Goal: Transaction & Acquisition: Purchase product/service

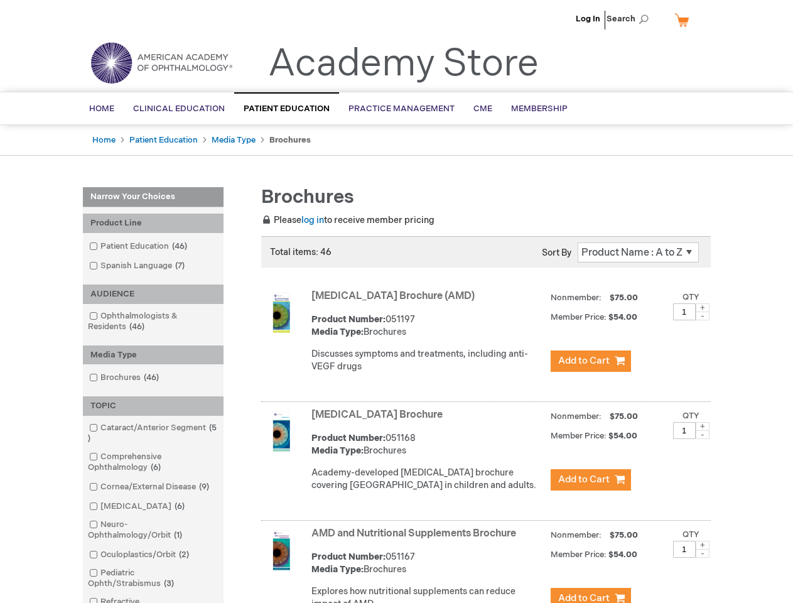
click at [631, 19] on span "Search" at bounding box center [631, 18] width 48 height 25
click at [153, 223] on div "Product Line" at bounding box center [153, 223] width 141 height 19
click at [153, 294] on div "AUDIENCE" at bounding box center [153, 293] width 141 height 19
click at [153, 355] on div "Media Type" at bounding box center [153, 354] width 141 height 19
click at [153, 406] on div "TOPIC" at bounding box center [153, 405] width 141 height 19
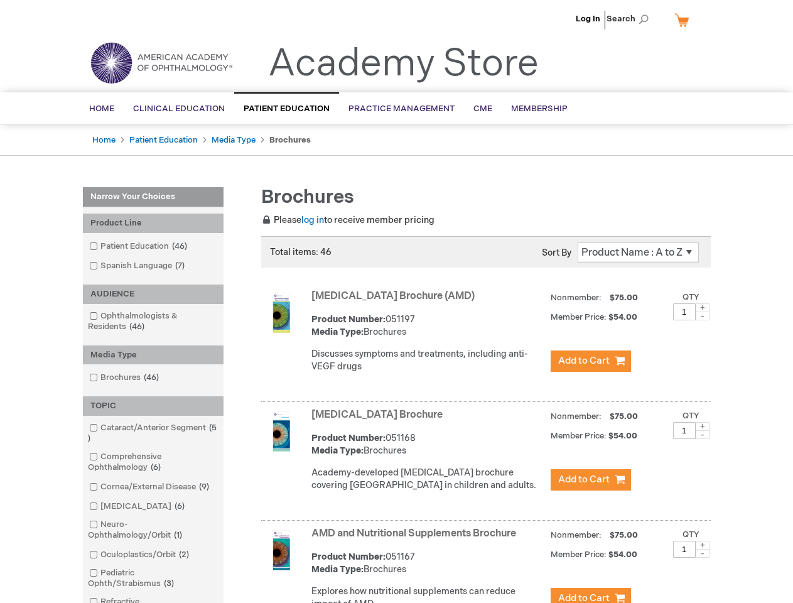
click at [703, 308] on span at bounding box center [703, 307] width 14 height 9
click at [703, 316] on span at bounding box center [703, 315] width 14 height 9
type input "1"
click at [703, 431] on span at bounding box center [703, 426] width 14 height 9
click at [703, 439] on span at bounding box center [703, 434] width 14 height 9
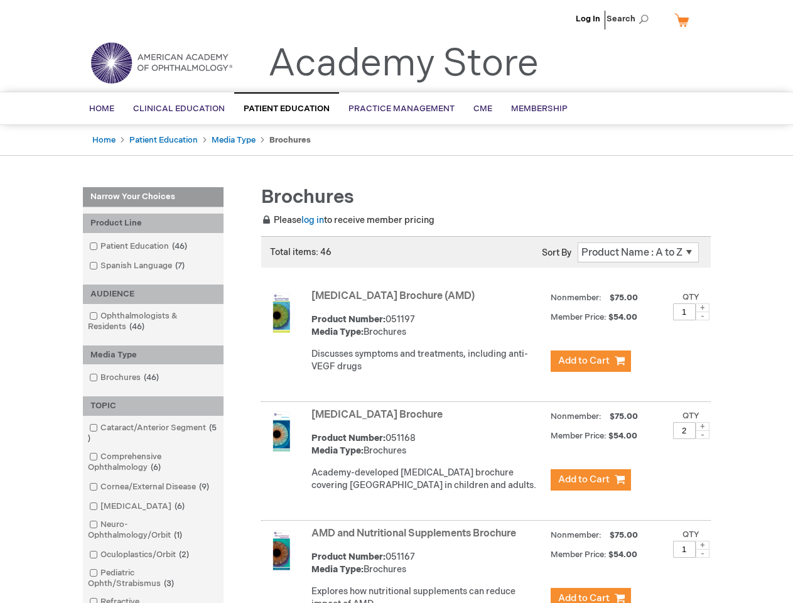
type input "1"
click at [703, 549] on span at bounding box center [703, 545] width 14 height 9
type input "2"
